Goal: Task Accomplishment & Management: Manage account settings

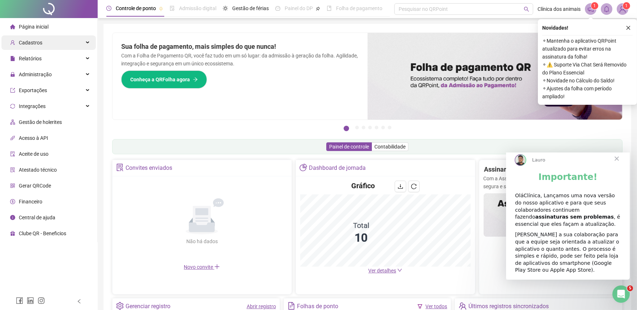
click at [42, 46] on div "Cadastros" at bounding box center [48, 42] width 94 height 14
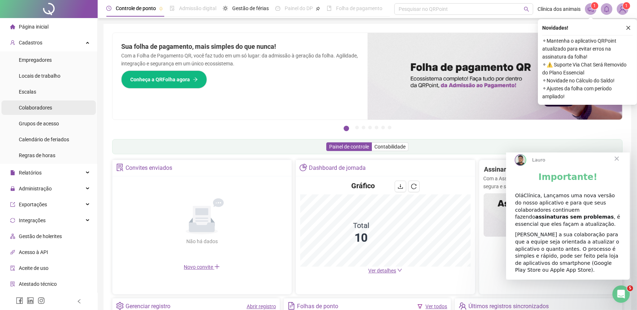
click at [47, 107] on span "Colaboradores" at bounding box center [35, 108] width 33 height 6
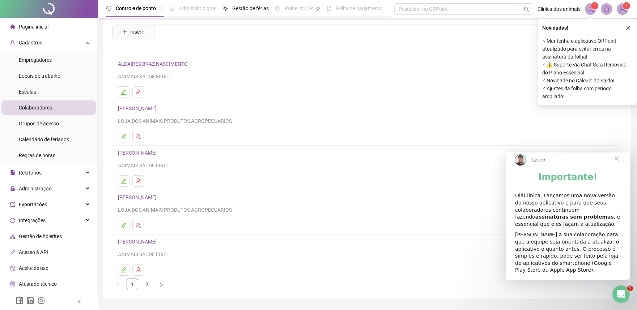
scroll to position [39, 0]
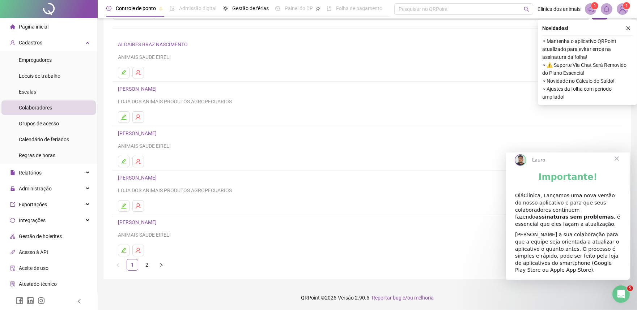
click at [162, 171] on li "[PERSON_NAME] LOJA DOS ANIMAIS PRODUTOS AGROPECUARIOS" at bounding box center [367, 193] width 510 height 44
click at [159, 177] on link "[PERSON_NAME]" at bounding box center [138, 178] width 41 height 6
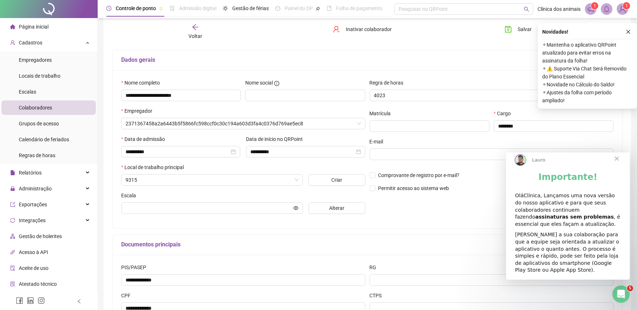
scroll to position [43, 0]
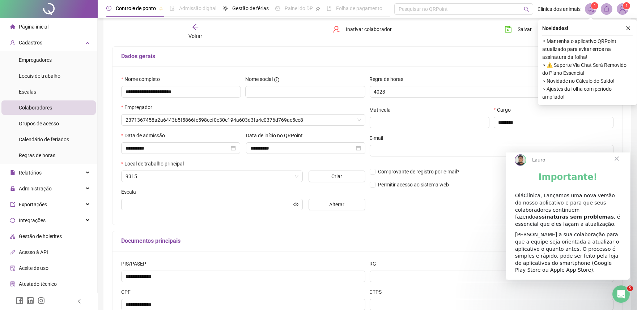
type input "**********"
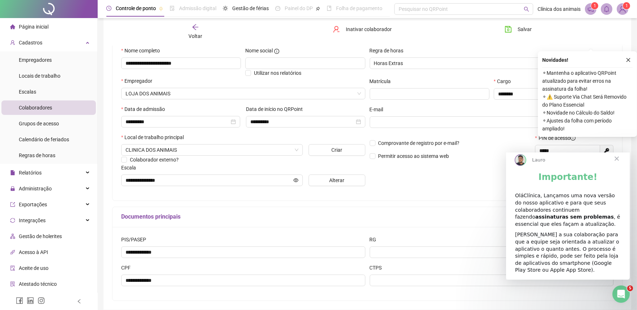
scroll to position [0, 0]
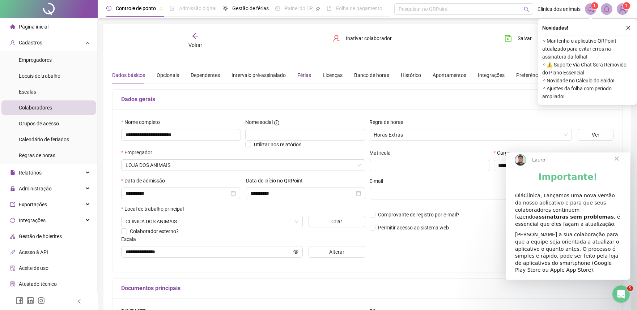
click at [305, 74] on div "Férias" at bounding box center [304, 75] width 14 height 8
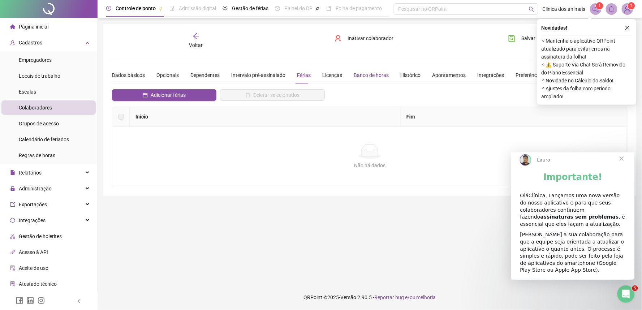
click at [361, 74] on div "Banco de horas" at bounding box center [371, 75] width 35 height 8
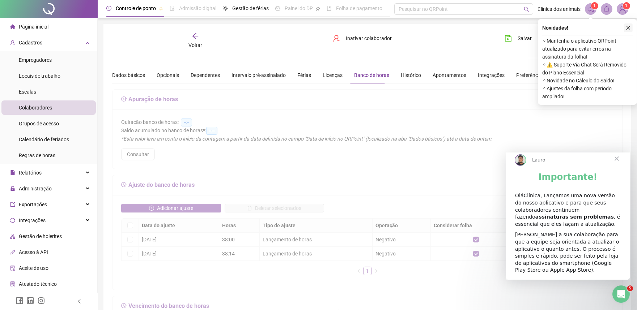
click at [628, 31] on button "button" at bounding box center [628, 27] width 9 height 9
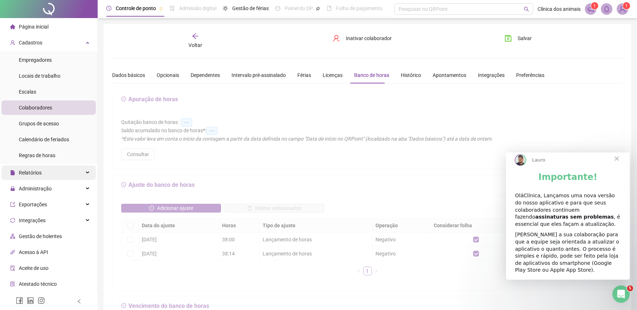
click at [74, 170] on div "Relatórios" at bounding box center [48, 173] width 94 height 14
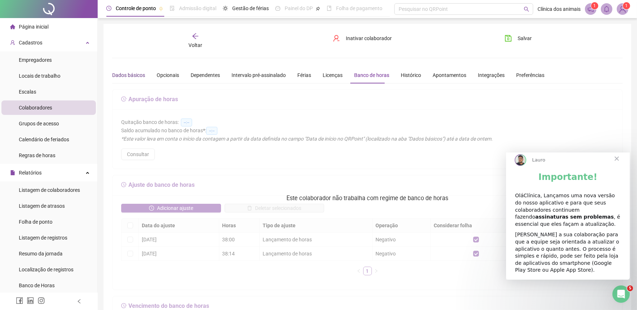
click at [128, 72] on div "Dados básicos" at bounding box center [128, 75] width 33 height 8
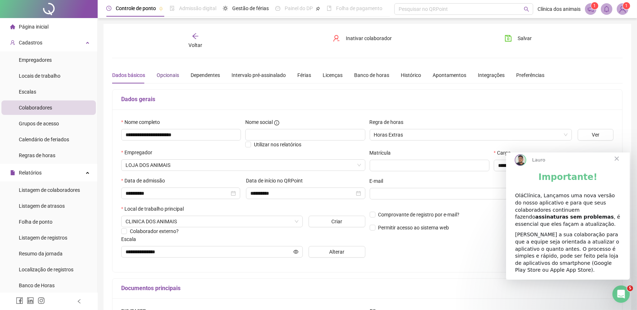
click at [174, 74] on div "Opcionais" at bounding box center [168, 75] width 22 height 8
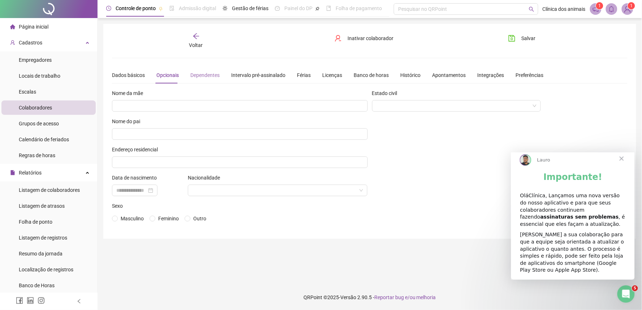
click at [201, 79] on div "Dependentes" at bounding box center [205, 75] width 29 height 17
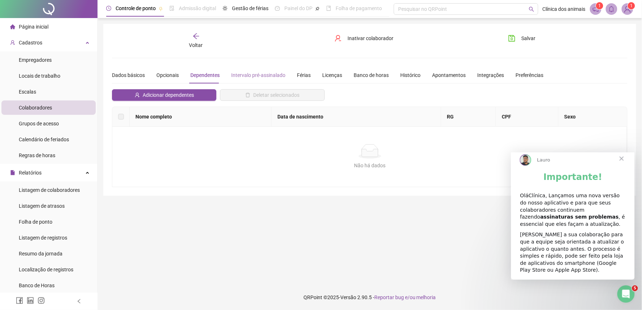
click at [266, 70] on div "Intervalo pré-assinalado" at bounding box center [258, 75] width 54 height 17
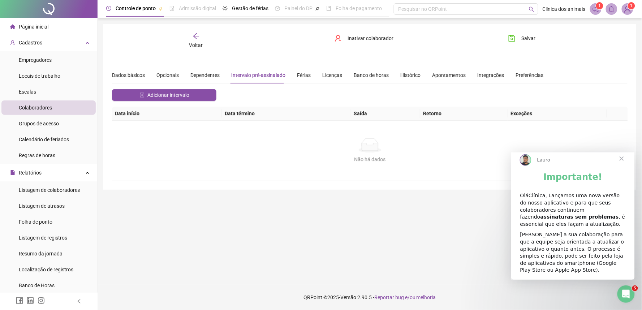
click at [310, 76] on div "Dados básicos Opcionais Dependentes Intervalo pré-assinalado Férias Licenças Ba…" at bounding box center [328, 75] width 432 height 17
click at [303, 72] on div "Férias" at bounding box center [304, 75] width 14 height 8
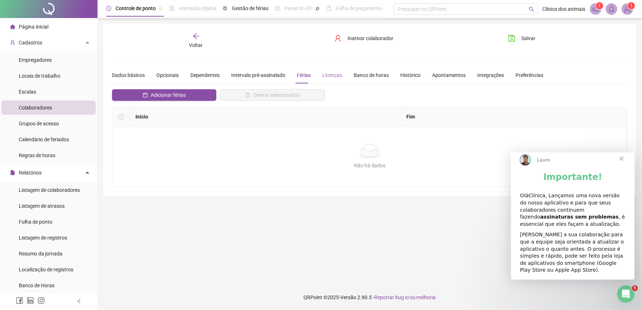
click at [322, 81] on div "Licenças" at bounding box center [332, 75] width 20 height 17
click at [365, 78] on div "Banco de horas" at bounding box center [371, 75] width 35 height 8
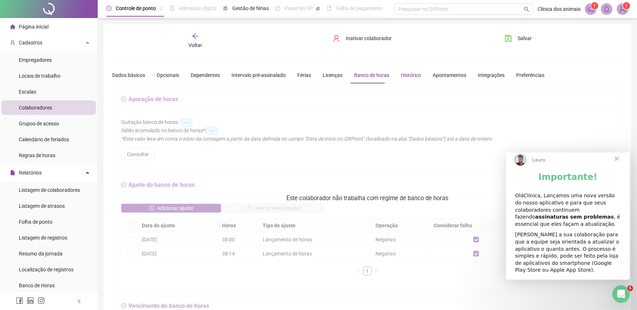
click at [405, 78] on div "Histórico" at bounding box center [411, 75] width 20 height 8
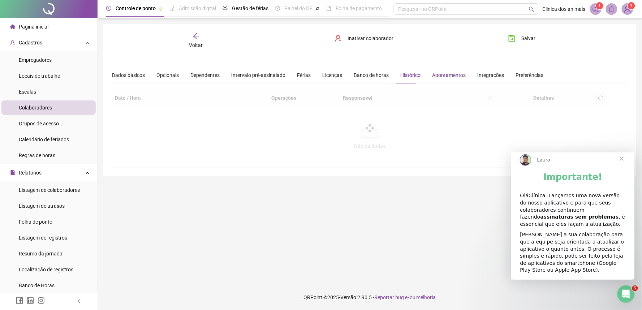
click at [436, 77] on div "Apontamentos" at bounding box center [449, 75] width 34 height 8
